Goal: Navigation & Orientation: Understand site structure

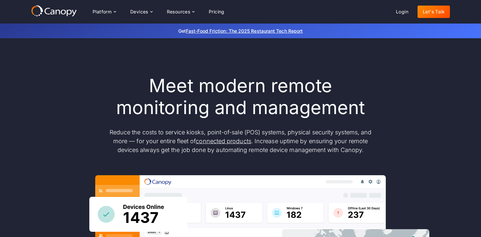
click at [73, 51] on div "Meet modern remote monitoring and management Reduce the costs to service kiosks…" at bounding box center [240, 214] width 419 height 353
click at [47, 75] on div "Meet modern remote monitoring and management Reduce the costs to service kiosks…" at bounding box center [240, 214] width 419 height 279
click at [56, 67] on div "Meet modern remote monitoring and management Reduce the costs to service kiosks…" at bounding box center [240, 214] width 419 height 353
click at [27, 68] on div "Meet modern remote monitoring and management Reduce the costs to service kiosks…" at bounding box center [240, 214] width 481 height 353
click at [58, 68] on div "Meet modern remote monitoring and management Reduce the costs to service kiosks…" at bounding box center [240, 214] width 419 height 353
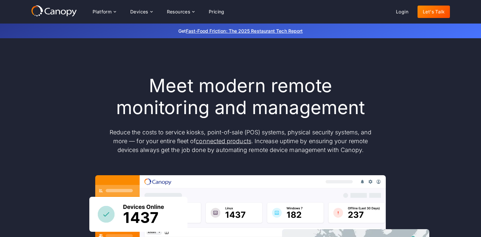
click at [46, 89] on div "Meet modern remote monitoring and management Reduce the costs to service kiosks…" at bounding box center [240, 214] width 419 height 279
click at [49, 79] on div "Meet modern remote monitoring and management Reduce the costs to service kiosks…" at bounding box center [240, 214] width 419 height 279
click at [71, 69] on div "Meet modern remote monitoring and management Reduce the costs to service kiosks…" at bounding box center [240, 214] width 419 height 353
click at [66, 73] on div "Meet modern remote monitoring and management Reduce the costs to service kiosks…" at bounding box center [240, 214] width 419 height 353
click at [73, 72] on div "Meet modern remote monitoring and management Reduce the costs to service kiosks…" at bounding box center [240, 214] width 419 height 353
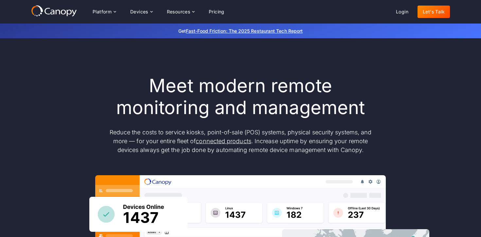
click at [69, 79] on div "Meet modern remote monitoring and management Reduce the costs to service kiosks…" at bounding box center [240, 214] width 419 height 279
click at [71, 76] on div "Meet modern remote monitoring and management Reduce the costs to service kiosks…" at bounding box center [240, 214] width 419 height 279
click at [67, 86] on div "Meet modern remote monitoring and management Reduce the costs to service kiosks…" at bounding box center [240, 214] width 419 height 279
click at [70, 79] on div "Meet modern remote monitoring and management Reduce the costs to service kiosks…" at bounding box center [240, 214] width 419 height 279
click at [57, 82] on div "Meet modern remote monitoring and management Reduce the costs to service kiosks…" at bounding box center [240, 214] width 419 height 279
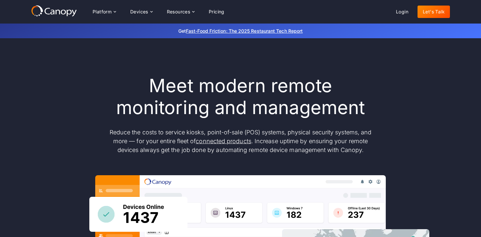
click at [62, 77] on div "Meet modern remote monitoring and management Reduce the costs to service kiosks…" at bounding box center [240, 214] width 419 height 279
click at [61, 87] on div "Meet modern remote monitoring and management Reduce the costs to service kiosks…" at bounding box center [240, 214] width 419 height 279
click at [61, 82] on div "Meet modern remote monitoring and management Reduce the costs to service kiosks…" at bounding box center [240, 214] width 419 height 279
click at [46, 92] on div "Meet modern remote monitoring and management Reduce the costs to service kiosks…" at bounding box center [240, 214] width 419 height 279
click at [57, 81] on div "Meet modern remote monitoring and management Reduce the costs to service kiosks…" at bounding box center [240, 214] width 419 height 279
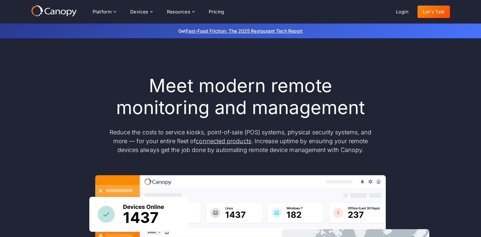
click at [57, 88] on div "Meet modern remote monitoring and management Reduce the costs to service kiosks…" at bounding box center [240, 214] width 419 height 279
drag, startPoint x: 64, startPoint y: 85, endPoint x: 59, endPoint y: 86, distance: 5.0
click at [59, 86] on div "Meet modern remote monitoring and management Reduce the costs to service kiosks…" at bounding box center [240, 214] width 419 height 279
click at [64, 80] on div "Meet modern remote monitoring and management Reduce the costs to service kiosks…" at bounding box center [240, 214] width 419 height 279
click at [48, 82] on div "Meet modern remote monitoring and management Reduce the costs to service kiosks…" at bounding box center [240, 214] width 419 height 279
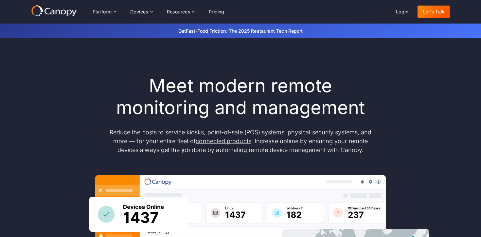
click at [60, 80] on div "Meet modern remote monitoring and management Reduce the costs to service kiosks…" at bounding box center [240, 214] width 419 height 279
click at [58, 86] on div "Meet modern remote monitoring and management Reduce the costs to service kiosks…" at bounding box center [240, 214] width 419 height 279
click at [58, 84] on div "Meet modern remote monitoring and management Reduce the costs to service kiosks…" at bounding box center [240, 214] width 419 height 279
click at [61, 115] on div "Meet modern remote monitoring and management Reduce the costs to service kiosks…" at bounding box center [240, 214] width 419 height 279
click at [66, 106] on div "Meet modern remote monitoring and management Reduce the costs to service kiosks…" at bounding box center [240, 214] width 419 height 279
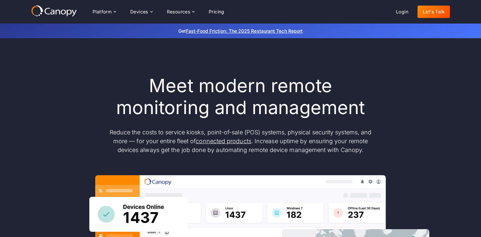
click at [49, 109] on div "Meet modern remote monitoring and management Reduce the costs to service kiosks…" at bounding box center [240, 214] width 419 height 279
click at [55, 103] on div "Meet modern remote monitoring and management Reduce the costs to service kiosks…" at bounding box center [240, 214] width 419 height 279
click at [53, 119] on div "Meet modern remote monitoring and management Reduce the costs to service kiosks…" at bounding box center [240, 214] width 419 height 279
click at [56, 113] on div "Meet modern remote monitoring and management Reduce the costs to service kiosks…" at bounding box center [240, 214] width 419 height 279
click at [45, 127] on div "Meet modern remote monitoring and management Reduce the costs to service kiosks…" at bounding box center [240, 214] width 419 height 279
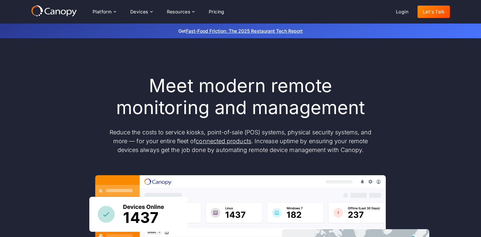
click at [51, 114] on div "Meet modern remote monitoring and management Reduce the costs to service kiosks…" at bounding box center [240, 214] width 419 height 279
click at [48, 124] on div "Meet modern remote monitoring and management Reduce the costs to service kiosks…" at bounding box center [240, 214] width 419 height 279
click at [56, 117] on div "Meet modern remote monitoring and management Reduce the costs to service kiosks…" at bounding box center [240, 214] width 419 height 279
click at [68, 105] on div "Meet modern remote monitoring and management Reduce the costs to service kiosks…" at bounding box center [240, 214] width 419 height 279
click at [55, 108] on div "Meet modern remote monitoring and management Reduce the costs to service kiosks…" at bounding box center [240, 214] width 419 height 279
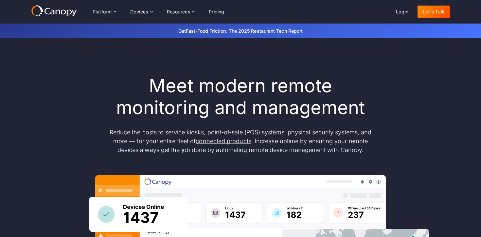
click at [59, 105] on div "Meet modern remote monitoring and management Reduce the costs to service kiosks…" at bounding box center [240, 214] width 419 height 279
click at [55, 105] on div "Meet modern remote monitoring and management Reduce the costs to service kiosks…" at bounding box center [240, 214] width 419 height 279
click at [65, 97] on div "Meet modern remote monitoring and management Reduce the costs to service kiosks…" at bounding box center [240, 214] width 419 height 279
click at [56, 97] on div "Meet modern remote monitoring and management Reduce the costs to service kiosks…" at bounding box center [240, 214] width 419 height 279
click at [64, 93] on div "Meet modern remote monitoring and management Reduce the costs to service kiosks…" at bounding box center [240, 214] width 419 height 279
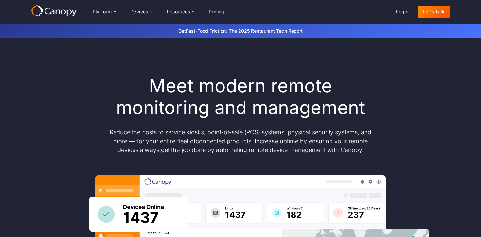
click at [68, 85] on div "Meet modern remote monitoring and management Reduce the costs to service kiosks…" at bounding box center [240, 214] width 419 height 279
click at [65, 85] on div "Meet modern remote monitoring and management Reduce the costs to service kiosks…" at bounding box center [240, 214] width 419 height 279
click at [47, 86] on div "Meet modern remote monitoring and management Reduce the costs to service kiosks…" at bounding box center [240, 214] width 419 height 279
click at [52, 85] on div "Meet modern remote monitoring and management Reduce the costs to service kiosks…" at bounding box center [240, 214] width 419 height 279
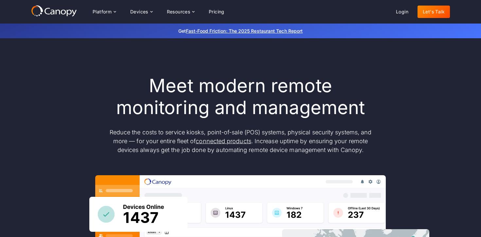
click at [44, 85] on div "Meet modern remote monitoring and management Reduce the costs to service kiosks…" at bounding box center [240, 214] width 419 height 279
click at [47, 84] on div "Meet modern remote monitoring and management Reduce the costs to service kiosks…" at bounding box center [240, 214] width 419 height 279
click at [47, 89] on div "Meet modern remote monitoring and management Reduce the costs to service kiosks…" at bounding box center [240, 214] width 419 height 279
click at [48, 83] on div "Meet modern remote monitoring and management Reduce the costs to service kiosks…" at bounding box center [240, 214] width 419 height 279
click at [44, 94] on div "Meet modern remote monitoring and management Reduce the costs to service kiosks…" at bounding box center [240, 214] width 419 height 279
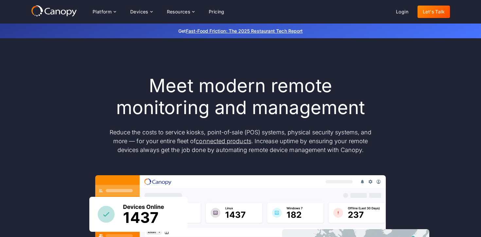
click at [46, 87] on div "Meet modern remote monitoring and management Reduce the costs to service kiosks…" at bounding box center [240, 214] width 419 height 279
click at [44, 93] on div "Meet modern remote monitoring and management Reduce the costs to service kiosks…" at bounding box center [240, 214] width 419 height 279
click at [45, 89] on div "Meet modern remote monitoring and management Reduce the costs to service kiosks…" at bounding box center [240, 214] width 419 height 279
click at [45, 94] on div "Meet modern remote monitoring and management Reduce the costs to service kiosks…" at bounding box center [240, 214] width 419 height 279
click at [52, 89] on div "Meet modern remote monitoring and management Reduce the costs to service kiosks…" at bounding box center [240, 214] width 419 height 279
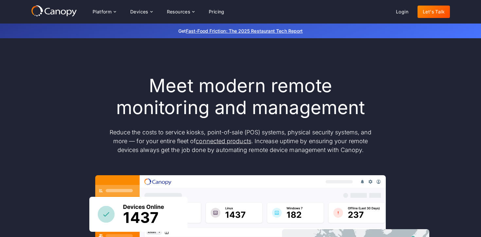
click at [43, 97] on div "Meet modern remote monitoring and management Reduce the costs to service kiosks…" at bounding box center [240, 214] width 419 height 279
click at [47, 92] on div "Meet modern remote monitoring and management Reduce the costs to service kiosks…" at bounding box center [240, 214] width 419 height 279
click at [41, 95] on div "Meet modern remote monitoring and management Reduce the costs to service kiosks…" at bounding box center [240, 214] width 419 height 279
click at [44, 95] on div "Meet modern remote monitoring and management Reduce the costs to service kiosks…" at bounding box center [240, 214] width 419 height 279
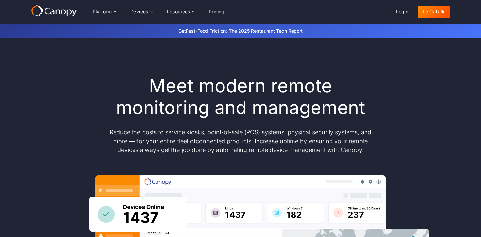
click at [46, 95] on div "Meet modern remote monitoring and management Reduce the costs to service kiosks…" at bounding box center [240, 214] width 419 height 279
click at [41, 98] on div "Meet modern remote monitoring and management Reduce the costs to service kiosks…" at bounding box center [240, 214] width 419 height 279
click at [64, 90] on div "Meet modern remote monitoring and management Reduce the costs to service kiosks…" at bounding box center [240, 214] width 419 height 279
click at [56, 99] on div "Meet modern remote monitoring and management Reduce the costs to service kiosks…" at bounding box center [240, 214] width 419 height 279
click at [57, 95] on div "Meet modern remote monitoring and management Reduce the costs to service kiosks…" at bounding box center [240, 214] width 419 height 279
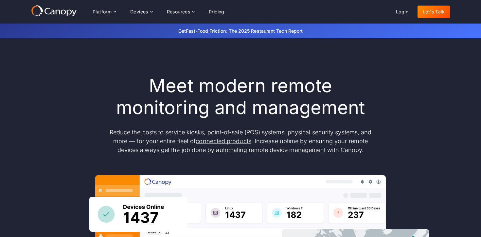
click at [64, 90] on div "Meet modern remote monitoring and management Reduce the costs to service kiosks…" at bounding box center [240, 214] width 419 height 279
click at [75, 85] on div "Meet modern remote monitoring and management Reduce the costs to service kiosks…" at bounding box center [240, 214] width 419 height 279
click at [71, 85] on div "Meet modern remote monitoring and management Reduce the costs to service kiosks…" at bounding box center [240, 214] width 419 height 279
click at [75, 84] on div "Meet modern remote monitoring and management Reduce the costs to service kiosks…" at bounding box center [240, 214] width 419 height 279
click at [65, 84] on div "Meet modern remote monitoring and management Reduce the costs to service kiosks…" at bounding box center [240, 214] width 419 height 279
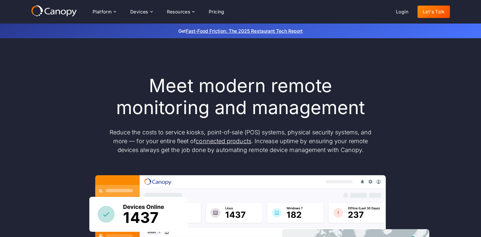
click at [67, 82] on div "Meet modern remote monitoring and management Reduce the costs to service kiosks…" at bounding box center [240, 214] width 419 height 279
click at [69, 81] on div "Meet modern remote monitoring and management Reduce the costs to service kiosks…" at bounding box center [240, 214] width 419 height 279
click at [67, 90] on div "Meet modern remote monitoring and management Reduce the costs to service kiosks…" at bounding box center [240, 214] width 419 height 279
click at [67, 85] on div "Meet modern remote monitoring and management Reduce the costs to service kiosks…" at bounding box center [240, 214] width 419 height 279
click at [66, 86] on div "Meet modern remote monitoring and management Reduce the costs to service kiosks…" at bounding box center [240, 214] width 419 height 279
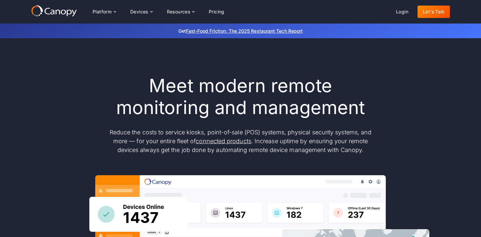
click at [70, 85] on div "Meet modern remote monitoring and management Reduce the costs to service kiosks…" at bounding box center [240, 214] width 419 height 279
click at [65, 90] on div "Meet modern remote monitoring and management Reduce the costs to service kiosks…" at bounding box center [240, 214] width 419 height 279
click at [65, 88] on div "Meet modern remote monitoring and management Reduce the costs to service kiosks…" at bounding box center [240, 214] width 419 height 279
click at [51, 88] on div "Meet modern remote monitoring and management Reduce the costs to service kiosks…" at bounding box center [240, 214] width 419 height 279
click at [69, 84] on div "Meet modern remote monitoring and management Reduce the costs to service kiosks…" at bounding box center [240, 214] width 419 height 279
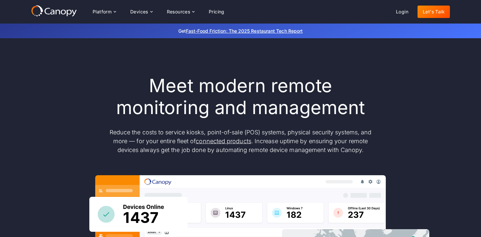
click at [58, 84] on div "Meet modern remote monitoring and management Reduce the costs to service kiosks…" at bounding box center [240, 214] width 419 height 279
click at [47, 84] on div "Meet modern remote monitoring and management Reduce the costs to service kiosks…" at bounding box center [240, 214] width 419 height 279
click at [52, 81] on div "Meet modern remote monitoring and management Reduce the costs to service kiosks…" at bounding box center [240, 214] width 419 height 279
click at [51, 90] on div "Meet modern remote monitoring and management Reduce the costs to service kiosks…" at bounding box center [240, 214] width 419 height 279
click at [52, 84] on div "Meet modern remote monitoring and management Reduce the costs to service kiosks…" at bounding box center [240, 214] width 419 height 279
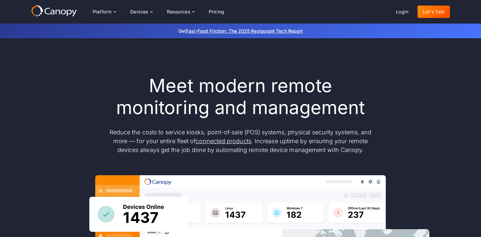
click at [43, 84] on div "Meet modern remote monitoring and management Reduce the costs to service kiosks…" at bounding box center [240, 214] width 419 height 279
click at [58, 82] on div "Meet modern remote monitoring and management Reduce the costs to service kiosks…" at bounding box center [240, 214] width 419 height 279
click at [55, 87] on div "Meet modern remote monitoring and management Reduce the costs to service kiosks…" at bounding box center [240, 214] width 419 height 279
click at [55, 84] on div "Meet modern remote monitoring and management Reduce the costs to service kiosks…" at bounding box center [240, 214] width 419 height 279
click at [44, 84] on div "Meet modern remote monitoring and management Reduce the costs to service kiosks…" at bounding box center [240, 214] width 419 height 279
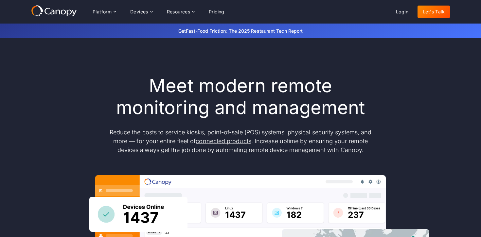
click at [56, 81] on div "Meet modern remote monitoring and management Reduce the costs to service kiosks…" at bounding box center [240, 214] width 419 height 279
click at [48, 91] on div "Meet modern remote monitoring and management Reduce the costs to service kiosks…" at bounding box center [240, 214] width 419 height 279
click at [48, 87] on div "Meet modern remote monitoring and management Reduce the costs to service kiosks…" at bounding box center [240, 214] width 419 height 279
click at [48, 94] on div "Meet modern remote monitoring and management Reduce the costs to service kiosks…" at bounding box center [240, 214] width 419 height 279
click at [48, 91] on div "Meet modern remote monitoring and management Reduce the costs to service kiosks…" at bounding box center [240, 214] width 419 height 279
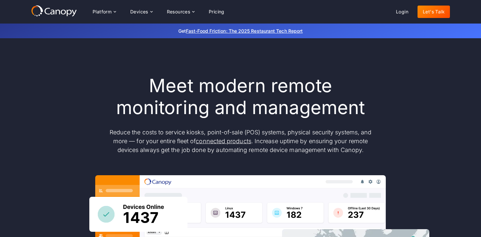
click at [46, 86] on div "Meet modern remote monitoring and management Reduce the costs to service kiosks…" at bounding box center [240, 214] width 419 height 279
click at [56, 85] on div "Meet modern remote monitoring and management Reduce the costs to service kiosks…" at bounding box center [240, 214] width 419 height 279
click at [43, 86] on div "Meet modern remote monitoring and management Reduce the costs to service kiosks…" at bounding box center [240, 214] width 419 height 279
click at [55, 86] on div "Meet modern remote monitoring and management Reduce the costs to service kiosks…" at bounding box center [240, 214] width 419 height 279
click at [49, 92] on div "Meet modern remote monitoring and management Reduce the costs to service kiosks…" at bounding box center [240, 214] width 419 height 279
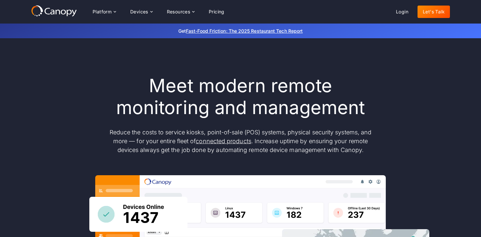
click at [58, 87] on div "Meet modern remote monitoring and management Reduce the costs to service kiosks…" at bounding box center [240, 214] width 419 height 279
click at [44, 89] on div "Meet modern remote monitoring and management Reduce the costs to service kiosks…" at bounding box center [240, 214] width 419 height 279
click at [51, 87] on div "Meet modern remote monitoring and management Reduce the costs to service kiosks…" at bounding box center [240, 214] width 419 height 279
click at [43, 92] on div "Meet modern remote monitoring and management Reduce the costs to service kiosks…" at bounding box center [240, 214] width 419 height 279
click at [53, 89] on div "Meet modern remote monitoring and management Reduce the costs to service kiosks…" at bounding box center [240, 214] width 419 height 279
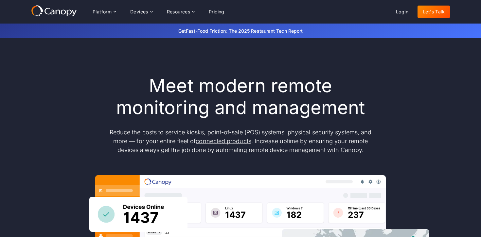
click at [46, 92] on div "Meet modern remote monitoring and management Reduce the costs to service kiosks…" at bounding box center [240, 214] width 419 height 279
click at [43, 92] on div "Meet modern remote monitoring and management Reduce the costs to service kiosks…" at bounding box center [240, 214] width 419 height 279
click at [57, 90] on div "Meet modern remote monitoring and management Reduce the costs to service kiosks…" at bounding box center [240, 214] width 419 height 279
click at [50, 90] on div "Meet modern remote monitoring and management Reduce the costs to service kiosks…" at bounding box center [240, 214] width 419 height 279
click at [55, 90] on div "Meet modern remote monitoring and management Reduce the costs to service kiosks…" at bounding box center [240, 214] width 419 height 279
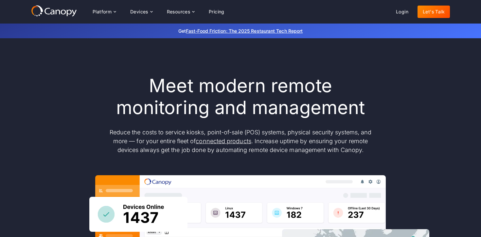
click at [43, 90] on div "Meet modern remote monitoring and management Reduce the costs to service kiosks…" at bounding box center [240, 214] width 419 height 279
click at [34, 91] on div "Meet modern remote monitoring and management Reduce the costs to service kiosks…" at bounding box center [240, 214] width 419 height 279
click at [27, 92] on div "Meet modern remote monitoring and management Reduce the costs to service kiosks…" at bounding box center [240, 214] width 481 height 353
click at [19, 95] on div "Meet modern remote monitoring and management Reduce the costs to service kiosks…" at bounding box center [240, 214] width 481 height 353
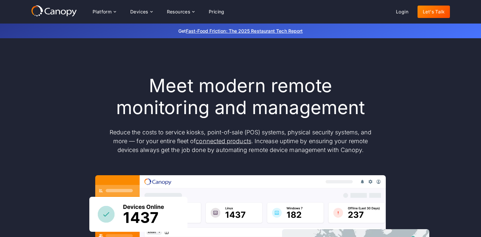
click at [22, 93] on div "Meet modern remote monitoring and management Reduce the costs to service kiosks…" at bounding box center [240, 214] width 481 height 353
click at [20, 94] on div "Meet modern remote monitoring and management Reduce the costs to service kiosks…" at bounding box center [240, 214] width 481 height 353
click at [33, 91] on div "Meet modern remote monitoring and management Reduce the costs to service kiosks…" at bounding box center [240, 214] width 419 height 279
click at [35, 91] on div "Meet modern remote monitoring and management Reduce the costs to service kiosks…" at bounding box center [240, 214] width 419 height 279
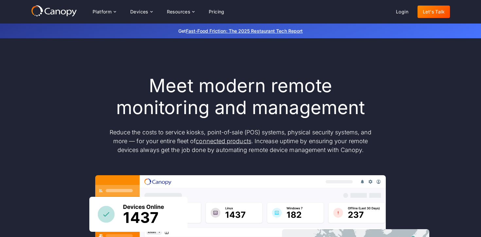
click at [35, 91] on div "Meet modern remote monitoring and management Reduce the costs to service kiosks…" at bounding box center [240, 214] width 419 height 279
click at [32, 90] on div "Meet modern remote monitoring and management Reduce the costs to service kiosks…" at bounding box center [240, 214] width 419 height 279
click at [36, 92] on div "Meet modern remote monitoring and management Reduce the costs to service kiosks…" at bounding box center [240, 214] width 419 height 279
click at [37, 91] on div "Meet modern remote monitoring and management Reduce the costs to service kiosks…" at bounding box center [240, 214] width 419 height 279
click at [36, 96] on div "Meet modern remote monitoring and management Reduce the costs to service kiosks…" at bounding box center [240, 214] width 419 height 279
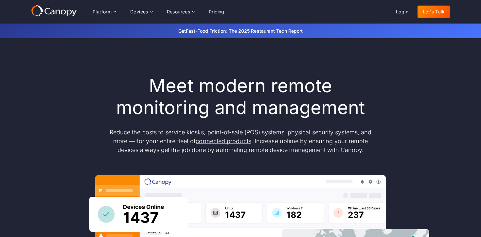
click at [36, 94] on div "Meet modern remote monitoring and management Reduce the costs to service kiosks…" at bounding box center [240, 214] width 419 height 279
click at [37, 94] on div "Meet modern remote monitoring and management Reduce the costs to service kiosks…" at bounding box center [240, 214] width 419 height 279
click at [45, 94] on div "Meet modern remote monitoring and management Reduce the costs to service kiosks…" at bounding box center [240, 214] width 419 height 279
click at [53, 87] on div "Meet modern remote monitoring and management Reduce the costs to service kiosks…" at bounding box center [240, 214] width 419 height 279
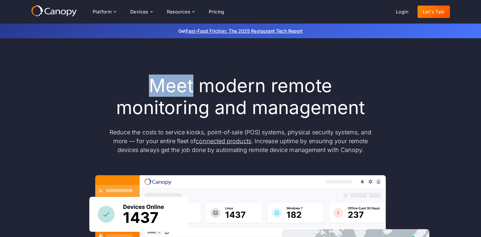
click at [60, 84] on div "Meet modern remote monitoring and management Reduce the costs to service kiosks…" at bounding box center [240, 214] width 419 height 279
click at [51, 84] on div "Meet modern remote monitoring and management Reduce the costs to service kiosks…" at bounding box center [240, 214] width 419 height 279
click at [59, 78] on div "Meet modern remote monitoring and management Reduce the costs to service kiosks…" at bounding box center [240, 214] width 419 height 279
click at [50, 78] on div "Meet modern remote monitoring and management Reduce the costs to service kiosks…" at bounding box center [240, 214] width 419 height 279
click at [55, 76] on div "Meet modern remote monitoring and management Reduce the costs to service kiosks…" at bounding box center [240, 214] width 419 height 279
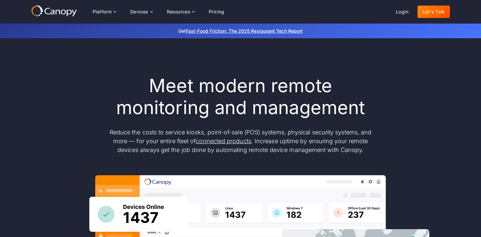
click at [55, 84] on div "Meet modern remote monitoring and management Reduce the costs to service kiosks…" at bounding box center [240, 214] width 419 height 279
click at [55, 79] on div "Meet modern remote monitoring and management Reduce the costs to service kiosks…" at bounding box center [240, 214] width 419 height 279
click at [55, 85] on div "Meet modern remote monitoring and management Reduce the costs to service kiosks…" at bounding box center [240, 214] width 419 height 279
click at [57, 78] on div "Meet modern remote monitoring and management Reduce the costs to service kiosks…" at bounding box center [240, 214] width 419 height 279
click at [55, 86] on div "Meet modern remote monitoring and management Reduce the costs to service kiosks…" at bounding box center [240, 214] width 419 height 279
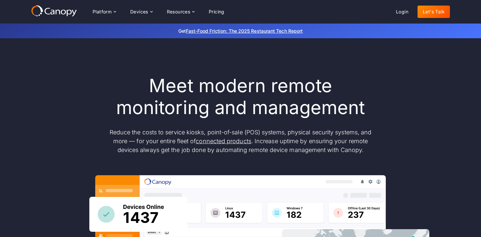
click at [57, 79] on div "Meet modern remote monitoring and management Reduce the costs to service kiosks…" at bounding box center [240, 214] width 419 height 279
click at [43, 77] on div "Meet modern remote monitoring and management Reduce the costs to service kiosks…" at bounding box center [240, 214] width 419 height 279
click at [60, 70] on div "Meet modern remote monitoring and management Reduce the costs to service kiosks…" at bounding box center [240, 214] width 419 height 353
click at [57, 77] on div "Meet modern remote monitoring and management Reduce the costs to service kiosks…" at bounding box center [240, 214] width 419 height 279
click at [59, 70] on div "Meet modern remote monitoring and management Reduce the costs to service kiosks…" at bounding box center [240, 214] width 419 height 353
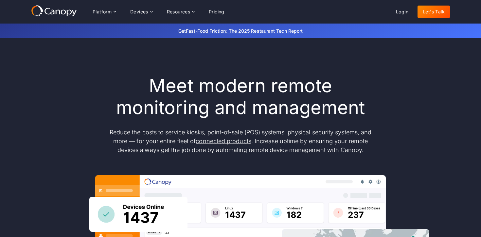
click at [59, 74] on div "Meet modern remote monitoring and management Reduce the costs to service kiosks…" at bounding box center [240, 214] width 419 height 353
click at [48, 73] on div "Meet modern remote monitoring and management Reduce the costs to service kiosks…" at bounding box center [240, 214] width 419 height 353
click at [60, 66] on div "Meet modern remote monitoring and management Reduce the costs to service kiosks…" at bounding box center [240, 214] width 419 height 353
click at [60, 74] on div "Meet modern remote monitoring and management Reduce the costs to service kiosks…" at bounding box center [240, 214] width 419 height 353
click at [60, 69] on div "Meet modern remote monitoring and management Reduce the costs to service kiosks…" at bounding box center [240, 214] width 419 height 353
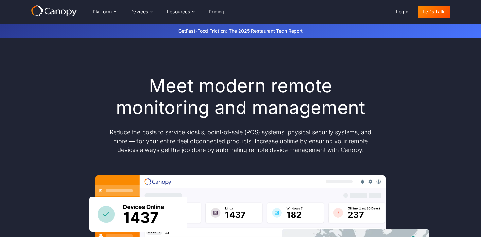
click at [51, 72] on div "Meet modern remote monitoring and management Reduce the costs to service kiosks…" at bounding box center [240, 214] width 419 height 353
click at [51, 67] on div "Meet modern remote monitoring and management Reduce the costs to service kiosks…" at bounding box center [240, 214] width 419 height 353
click at [51, 72] on div "Meet modern remote monitoring and management Reduce the costs to service kiosks…" at bounding box center [240, 214] width 419 height 353
click at [51, 70] on div "Meet modern remote monitoring and management Reduce the costs to service kiosks…" at bounding box center [240, 214] width 419 height 353
drag, startPoint x: 51, startPoint y: 78, endPoint x: 51, endPoint y: 71, distance: 6.2
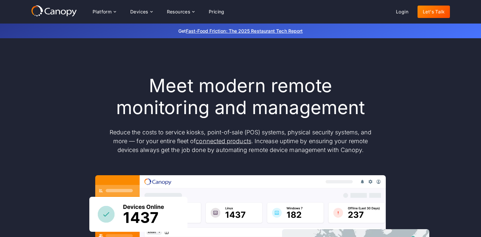
click at [51, 77] on div "Meet modern remote monitoring and management Reduce the costs to service kiosks…" at bounding box center [240, 214] width 419 height 279
click at [51, 71] on div "Meet modern remote monitoring and management Reduce the costs to service kiosks…" at bounding box center [240, 214] width 419 height 353
click at [47, 71] on div "Meet modern remote monitoring and management Reduce the costs to service kiosks…" at bounding box center [240, 214] width 419 height 353
click at [55, 64] on div "Meet modern remote monitoring and management Reduce the costs to service kiosks…" at bounding box center [240, 214] width 419 height 353
click at [54, 69] on div "Meet modern remote monitoring and management Reduce the costs to service kiosks…" at bounding box center [240, 214] width 419 height 353
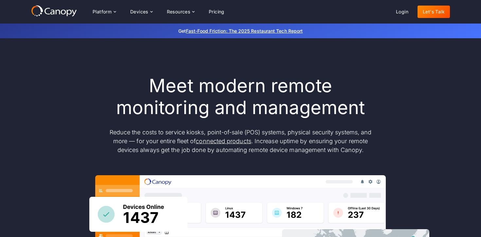
click at [48, 69] on div "Meet modern remote monitoring and management Reduce the costs to service kiosks…" at bounding box center [240, 214] width 419 height 353
click at [49, 68] on div "Meet modern remote monitoring and management Reduce the costs to service kiosks…" at bounding box center [240, 214] width 419 height 353
click at [49, 73] on div "Meet modern remote monitoring and management Reduce the costs to service kiosks…" at bounding box center [240, 214] width 419 height 353
click at [49, 71] on div "Meet modern remote monitoring and management Reduce the costs to service kiosks…" at bounding box center [240, 214] width 419 height 353
click at [42, 71] on div "Meet modern remote monitoring and management Reduce the costs to service kiosks…" at bounding box center [240, 214] width 419 height 353
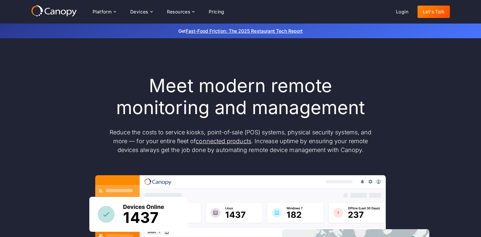
click at [47, 70] on div "Meet modern remote monitoring and management Reduce the costs to service kiosks…" at bounding box center [240, 214] width 419 height 353
click at [40, 72] on div "Meet modern remote monitoring and management Reduce the costs to service kiosks…" at bounding box center [240, 214] width 419 height 353
click at [37, 75] on div "Meet modern remote monitoring and management Reduce the costs to service kiosks…" at bounding box center [240, 214] width 419 height 279
click at [50, 70] on div "Meet modern remote monitoring and management Reduce the costs to service kiosks…" at bounding box center [240, 214] width 419 height 353
click at [50, 81] on div "Meet modern remote monitoring and management Reduce the costs to service kiosks…" at bounding box center [240, 214] width 419 height 279
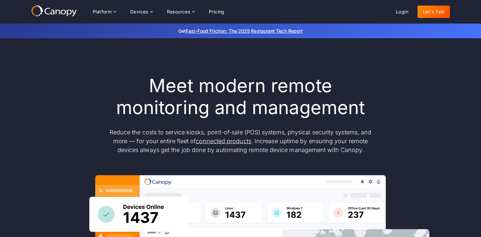
click at [51, 73] on div "Meet modern remote monitoring and management Reduce the costs to service kiosks…" at bounding box center [240, 214] width 419 height 353
click at [51, 83] on div "Meet modern remote monitoring and management Reduce the costs to service kiosks…" at bounding box center [240, 214] width 419 height 279
click at [51, 76] on div "Meet modern remote monitoring and management Reduce the costs to service kiosks…" at bounding box center [240, 214] width 419 height 279
click at [42, 76] on div "Meet modern remote monitoring and management Reduce the costs to service kiosks…" at bounding box center [240, 214] width 419 height 279
click at [49, 74] on div "Meet modern remote monitoring and management Reduce the costs to service kiosks…" at bounding box center [240, 214] width 419 height 353
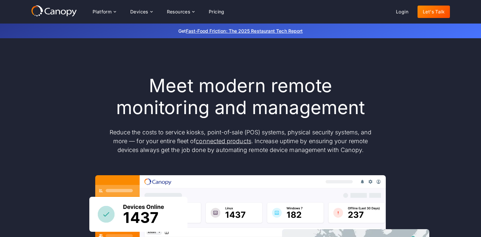
click at [42, 74] on div "Meet modern remote monitoring and management Reduce the costs to service kiosks…" at bounding box center [240, 214] width 419 height 353
click at [47, 74] on div "Meet modern remote monitoring and management Reduce the costs to service kiosks…" at bounding box center [240, 214] width 419 height 353
click at [44, 74] on div "Meet modern remote monitoring and management Reduce the costs to service kiosks…" at bounding box center [240, 214] width 419 height 353
click at [55, 74] on div "Meet modern remote monitoring and management Reduce the costs to service kiosks…" at bounding box center [240, 214] width 419 height 353
click at [43, 74] on div "Meet modern remote monitoring and management Reduce the costs to service kiosks…" at bounding box center [240, 214] width 419 height 353
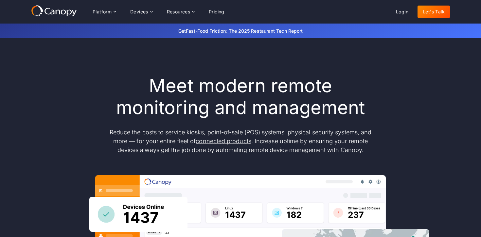
click at [47, 74] on div "Meet modern remote monitoring and management Reduce the costs to service kiosks…" at bounding box center [240, 214] width 419 height 353
click at [40, 74] on div "Meet modern remote monitoring and management Reduce the costs to service kiosks…" at bounding box center [240, 214] width 419 height 353
click at [47, 72] on div "Meet modern remote monitoring and management Reduce the costs to service kiosks…" at bounding box center [240, 214] width 419 height 353
click at [38, 74] on div "Meet modern remote monitoring and management Reduce the costs to service kiosks…" at bounding box center [240, 214] width 419 height 353
click at [46, 72] on div "Meet modern remote monitoring and management Reduce the costs to service kiosks…" at bounding box center [240, 214] width 419 height 353
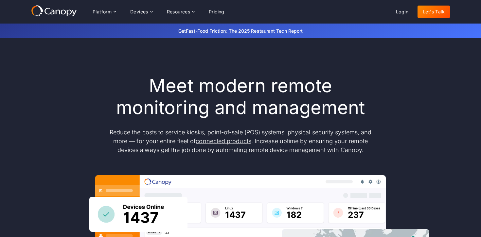
click at [35, 77] on div "Meet modern remote monitoring and management Reduce the costs to service kiosks…" at bounding box center [240, 214] width 419 height 279
click at [44, 74] on div "Meet modern remote monitoring and management Reduce the costs to service kiosks…" at bounding box center [240, 214] width 419 height 353
click at [32, 77] on div "Meet modern remote monitoring and management Reduce the costs to service kiosks…" at bounding box center [240, 214] width 419 height 279
click at [38, 74] on div "Meet modern remote monitoring and management Reduce the costs to service kiosks…" at bounding box center [240, 214] width 419 height 353
click at [37, 74] on div "Meet modern remote monitoring and management Reduce the costs to service kiosks…" at bounding box center [240, 214] width 419 height 353
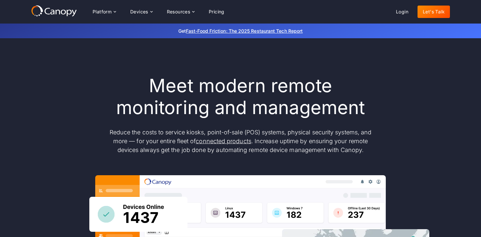
click at [42, 74] on div "Meet modern remote monitoring and management Reduce the costs to service kiosks…" at bounding box center [240, 214] width 419 height 353
click at [33, 74] on div "Meet modern remote monitoring and management Reduce the costs to service kiosks…" at bounding box center [240, 214] width 419 height 353
click at [35, 74] on div "Meet modern remote monitoring and management Reduce the costs to service kiosks…" at bounding box center [240, 214] width 419 height 353
click at [32, 72] on div "Meet modern remote monitoring and management Reduce the costs to service kiosks…" at bounding box center [240, 214] width 419 height 353
click at [33, 75] on div "Meet modern remote monitoring and management Reduce the costs to service kiosks…" at bounding box center [240, 214] width 419 height 279
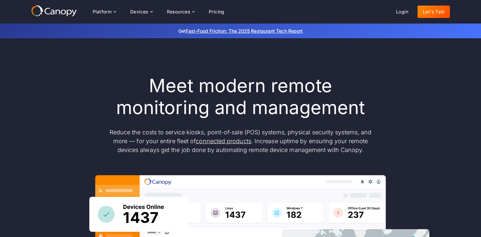
click at [19, 79] on div "Meet modern remote monitoring and management Reduce the costs to service kiosks…" at bounding box center [240, 214] width 481 height 353
click at [34, 77] on div "Meet modern remote monitoring and management Reduce the costs to service kiosks…" at bounding box center [240, 214] width 419 height 279
click at [53, 73] on div "Meet modern remote monitoring and management Reduce the costs to service kiosks…" at bounding box center [240, 214] width 419 height 353
click at [44, 77] on div "Meet modern remote monitoring and management Reduce the costs to service kiosks…" at bounding box center [240, 214] width 419 height 279
click at [62, 69] on div "Meet modern remote monitoring and management Reduce the costs to service kiosks…" at bounding box center [240, 214] width 419 height 353
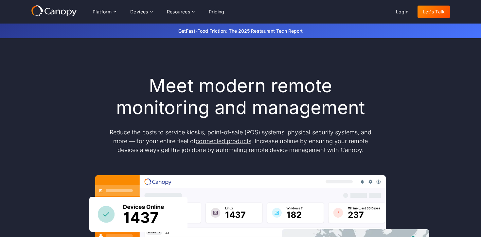
click at [52, 71] on div "Meet modern remote monitoring and management Reduce the costs to service kiosks…" at bounding box center [240, 214] width 419 height 353
click at [60, 71] on div "Meet modern remote monitoring and management Reduce the costs to service kiosks…" at bounding box center [240, 214] width 419 height 353
click at [55, 71] on div "Meet modern remote monitoring and management Reduce the costs to service kiosks…" at bounding box center [240, 214] width 419 height 353
click at [47, 71] on div "Meet modern remote monitoring and management Reduce the costs to service kiosks…" at bounding box center [240, 214] width 419 height 353
click at [58, 71] on div "Meet modern remote monitoring and management Reduce the costs to service kiosks…" at bounding box center [240, 214] width 419 height 353
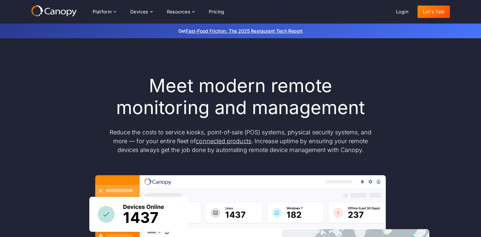
click at [50, 72] on div "Meet modern remote monitoring and management Reduce the costs to service kiosks…" at bounding box center [240, 214] width 419 height 353
click at [57, 71] on div "Meet modern remote monitoring and management Reduce the costs to service kiosks…" at bounding box center [240, 214] width 419 height 353
click at [48, 72] on div "Meet modern remote monitoring and management Reduce the costs to service kiosks…" at bounding box center [240, 214] width 419 height 353
click at [57, 70] on div "Meet modern remote monitoring and management Reduce the costs to service kiosks…" at bounding box center [240, 214] width 419 height 353
click at [53, 70] on div "Meet modern remote monitoring and management Reduce the costs to service kiosks…" at bounding box center [240, 214] width 419 height 353
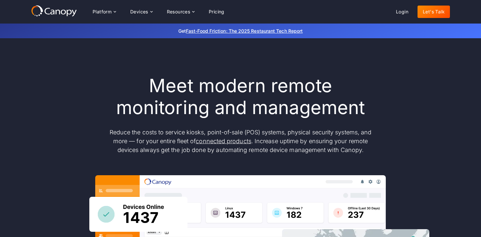
click at [53, 70] on div "Meet modern remote monitoring and management Reduce the costs to service kiosks…" at bounding box center [240, 214] width 419 height 353
click at [42, 76] on div "Meet modern remote monitoring and management Reduce the costs to service kiosks…" at bounding box center [240, 214] width 419 height 279
click at [54, 71] on div "Meet modern remote monitoring and management Reduce the costs to service kiosks…" at bounding box center [240, 214] width 419 height 353
click at [49, 76] on div "Meet modern remote monitoring and management Reduce the costs to service kiosks…" at bounding box center [240, 214] width 419 height 279
click at [50, 75] on div "Meet modern remote monitoring and management Reduce the costs to service kiosks…" at bounding box center [240, 214] width 419 height 279
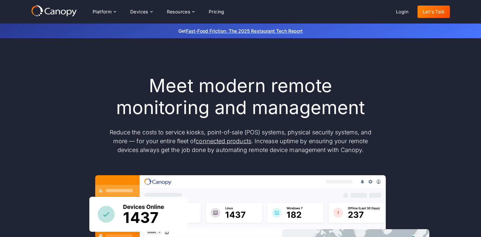
click at [45, 75] on div "Meet modern remote monitoring and management Reduce the costs to service kiosks…" at bounding box center [240, 214] width 419 height 279
click at [60, 75] on div "Meet modern remote monitoring and management Reduce the costs to service kiosks…" at bounding box center [240, 214] width 419 height 279
click at [58, 77] on div "Meet modern remote monitoring and management Reduce the costs to service kiosks…" at bounding box center [240, 214] width 419 height 279
click at [48, 77] on div "Meet modern remote monitoring and management Reduce the costs to service kiosks…" at bounding box center [240, 214] width 419 height 279
click at [60, 70] on div "Meet modern remote monitoring and management Reduce the costs to service kiosks…" at bounding box center [240, 214] width 419 height 353
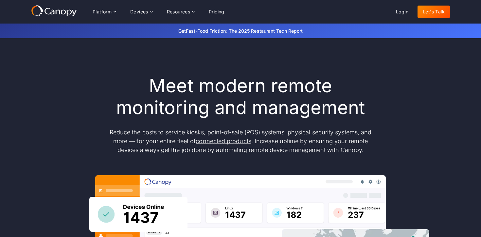
click at [44, 82] on div "Meet modern remote monitoring and management Reduce the costs to service kiosks…" at bounding box center [240, 214] width 419 height 279
click at [53, 74] on div "Meet modern remote monitoring and management Reduce the costs to service kiosks…" at bounding box center [240, 214] width 419 height 353
drag, startPoint x: 46, startPoint y: 75, endPoint x: 52, endPoint y: 73, distance: 6.5
click at [52, 73] on div "Meet modern remote monitoring and management Reduce the costs to service kiosks…" at bounding box center [240, 214] width 419 height 353
click at [50, 75] on div "Meet modern remote monitoring and management Reduce the costs to service kiosks…" at bounding box center [240, 214] width 419 height 279
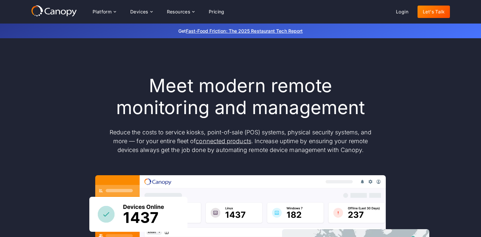
click at [50, 68] on div "Meet modern remote monitoring and management Reduce the costs to service kiosks…" at bounding box center [240, 214] width 419 height 353
click at [48, 73] on div "Meet modern remote monitoring and management Reduce the costs to service kiosks…" at bounding box center [240, 214] width 419 height 353
click at [48, 69] on div "Meet modern remote monitoring and management Reduce the costs to service kiosks…" at bounding box center [240, 214] width 419 height 353
click at [47, 73] on div "Meet modern remote monitoring and management Reduce the costs to service kiosks…" at bounding box center [240, 214] width 419 height 353
click at [47, 67] on div "Meet modern remote monitoring and management Reduce the costs to service kiosks…" at bounding box center [240, 214] width 419 height 353
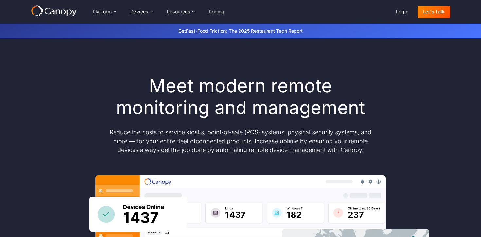
click at [32, 72] on div "Meet modern remote monitoring and management Reduce the costs to service kiosks…" at bounding box center [240, 214] width 419 height 353
click at [55, 70] on div "Meet modern remote monitoring and management Reduce the costs to service kiosks…" at bounding box center [240, 214] width 419 height 353
click at [38, 72] on div "Meet modern remote monitoring and management Reduce the costs to service kiosks…" at bounding box center [240, 214] width 419 height 353
click at [55, 70] on div "Meet modern remote monitoring and management Reduce the costs to service kiosks…" at bounding box center [240, 214] width 419 height 353
click at [47, 74] on div "Meet modern remote monitoring and management Reduce the costs to service kiosks…" at bounding box center [240, 214] width 419 height 353
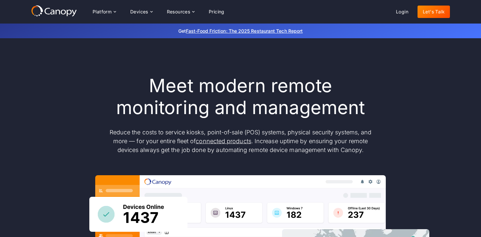
click at [47, 69] on div "Meet modern remote monitoring and management Reduce the costs to service kiosks…" at bounding box center [240, 214] width 419 height 353
click at [46, 76] on div "Meet modern remote monitoring and management Reduce the costs to service kiosks…" at bounding box center [240, 214] width 419 height 279
click at [50, 67] on div "Meet modern remote monitoring and management Reduce the costs to service kiosks…" at bounding box center [240, 214] width 419 height 353
click at [47, 80] on div "Meet modern remote monitoring and management Reduce the costs to service kiosks…" at bounding box center [240, 214] width 419 height 279
click at [49, 76] on div "Meet modern remote monitoring and management Reduce the costs to service kiosks…" at bounding box center [240, 214] width 419 height 279
